Goal: Contribute content: Add original content to the website for others to see

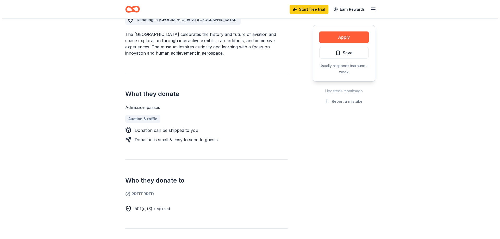
scroll to position [104, 0]
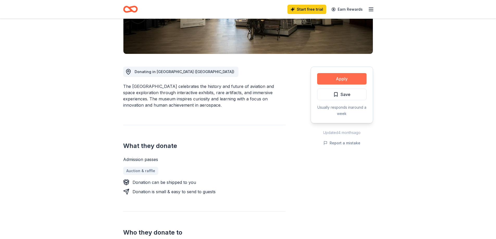
click at [324, 80] on button "Apply" at bounding box center [341, 78] width 49 height 11
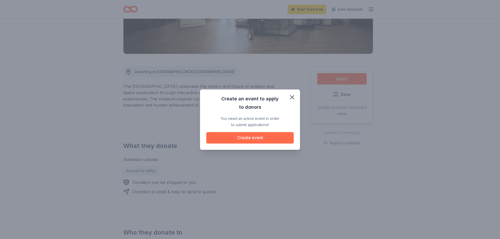
click at [254, 142] on button "Create event" at bounding box center [249, 137] width 87 height 11
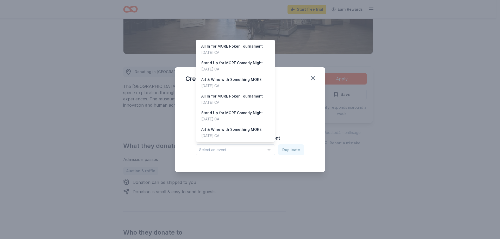
click at [238, 152] on span "Select an event" at bounding box center [231, 150] width 65 height 6
click at [249, 83] on div "Art & Wine with Something MORE" at bounding box center [231, 80] width 60 height 6
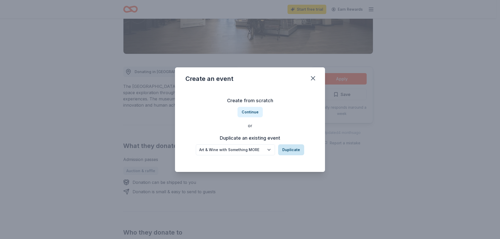
click at [296, 148] on button "Duplicate" at bounding box center [291, 150] width 26 height 11
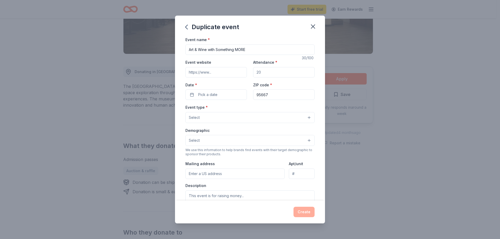
click at [221, 71] on input "Event website" at bounding box center [215, 72] width 61 height 10
type input "[URL][DOMAIN_NAME]"
drag, startPoint x: 265, startPoint y: 71, endPoint x: 250, endPoint y: 85, distance: 19.3
click at [221, 67] on div "Event website [URL][DOMAIN_NAME] Attendance * Date * Pick a date ZIP code * 956…" at bounding box center [249, 79] width 129 height 41
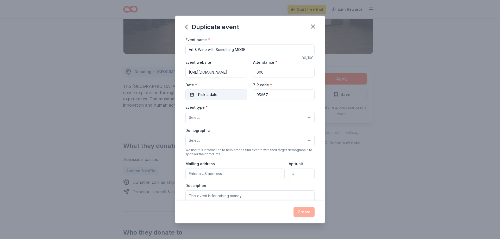
type input "600"
click at [226, 95] on button "Pick a date" at bounding box center [215, 95] width 61 height 10
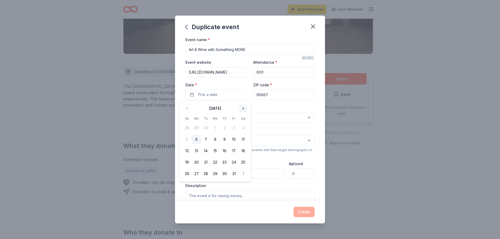
click at [241, 111] on button "Go to next month" at bounding box center [243, 108] width 7 height 7
click at [241, 149] on button "17" at bounding box center [243, 150] width 9 height 9
click at [278, 96] on input "95667" at bounding box center [283, 95] width 61 height 10
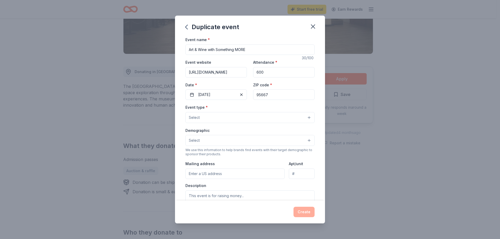
click at [233, 117] on button "Select" at bounding box center [249, 117] width 129 height 11
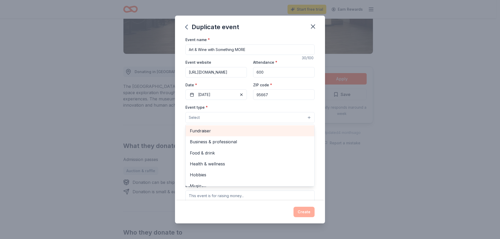
click at [233, 133] on span "Fundraiser" at bounding box center [250, 131] width 120 height 7
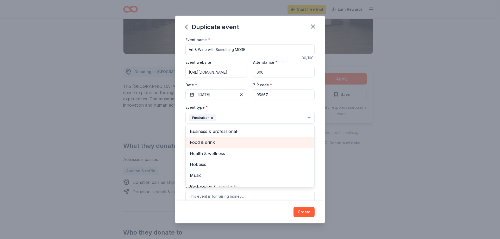
click at [218, 141] on span "Food & drink" at bounding box center [250, 142] width 120 height 7
click at [225, 143] on span "Health & wellness" at bounding box center [250, 142] width 120 height 7
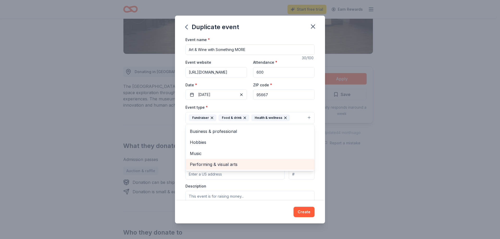
click at [235, 166] on span "Performing & visual arts" at bounding box center [250, 164] width 120 height 7
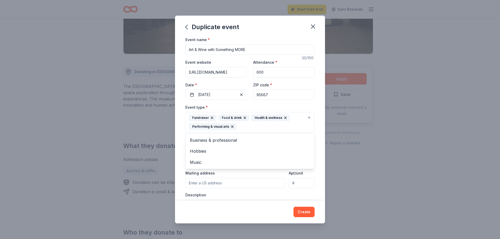
click at [398, 191] on div "Duplicate event Event name * Art & Wine with Something MORE 30 /100 Event websi…" at bounding box center [250, 119] width 500 height 239
click at [212, 149] on button "Select" at bounding box center [249, 150] width 129 height 11
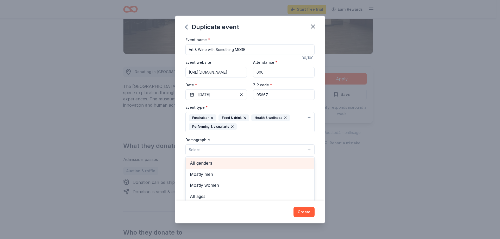
click at [212, 164] on span "All genders" at bounding box center [250, 163] width 120 height 7
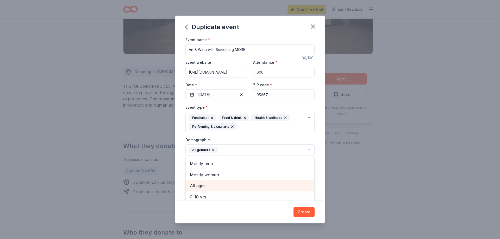
click at [206, 184] on span "All ages" at bounding box center [250, 186] width 120 height 7
click at [316, 149] on div "Event name * Art & Wine with Something MORE 30 /100 Event website [URL][DOMAIN_…" at bounding box center [250, 118] width 150 height 164
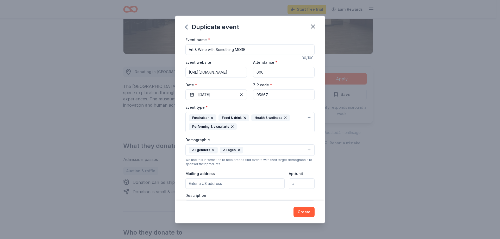
scroll to position [52, 0]
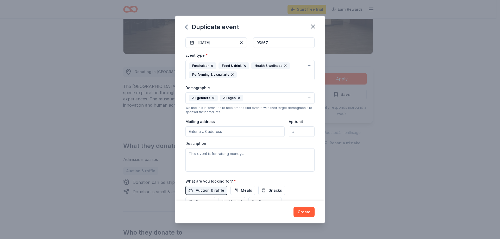
click at [208, 135] on input "Mailing address" at bounding box center [234, 132] width 99 height 10
click at [230, 160] on textarea at bounding box center [249, 159] width 129 height 23
click at [230, 134] on input "[STREET_ADDRESS]" at bounding box center [234, 132] width 99 height 10
type input "[STREET_ADDRESS]"
click at [248, 165] on textarea at bounding box center [249, 159] width 129 height 23
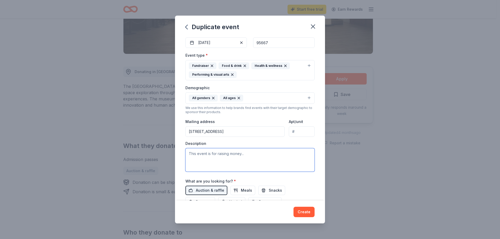
click at [188, 154] on textarea at bounding box center [249, 159] width 129 height 23
paste textarea "Lo’ip dolorsit am consecte adi 4332 Eli & Sedd eius Temporinc UTLA Etdolo Magna…"
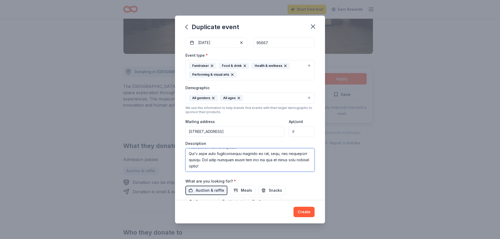
scroll to position [78, 0]
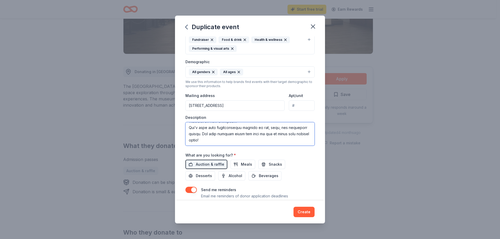
type textarea "Lo’ip dolorsit am consecte adi 4332 Eli & Sedd eius Temporinc UTLA Etdolo Magna…"
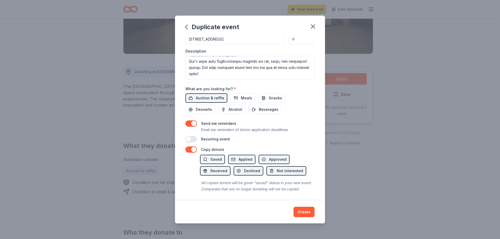
scroll to position [152, 0]
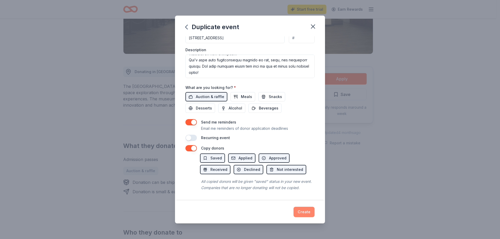
click at [306, 214] on button "Create" at bounding box center [303, 212] width 21 height 10
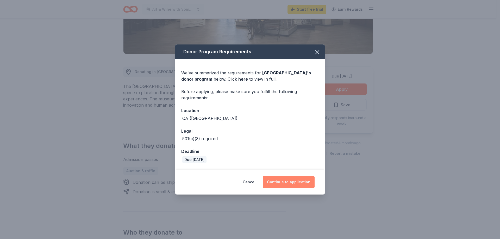
click at [299, 182] on button "Continue to application" at bounding box center [289, 182] width 52 height 12
